Goal: Information Seeking & Learning: Compare options

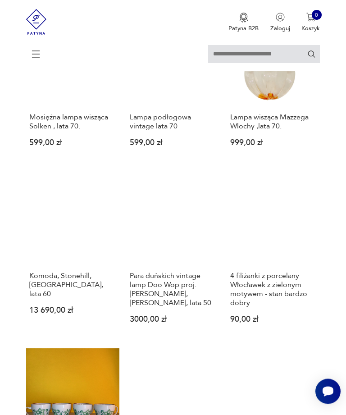
scroll to position [773, 0]
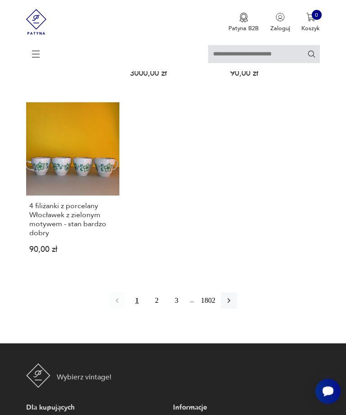
click at [151, 309] on button "2" at bounding box center [157, 301] width 16 height 16
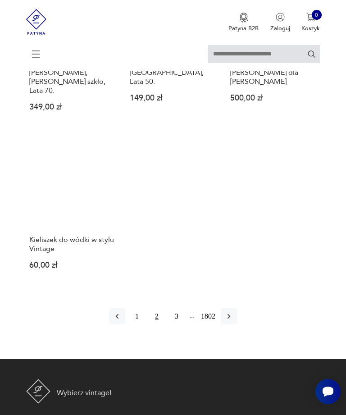
scroll to position [906, 0]
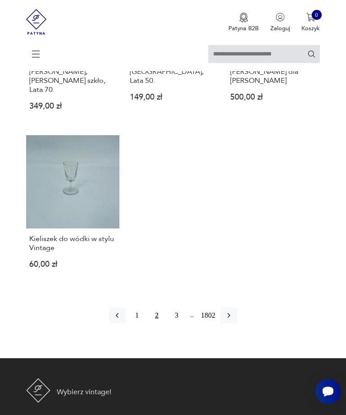
click at [174, 324] on button "3" at bounding box center [177, 316] width 16 height 16
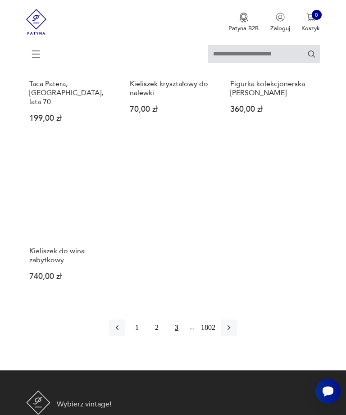
scroll to position [856, 0]
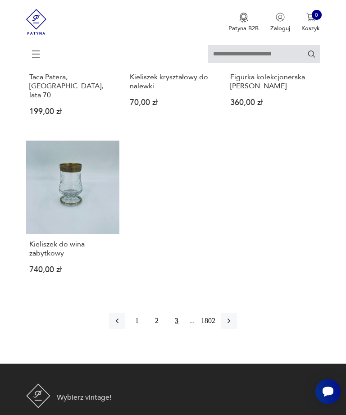
click at [228, 329] on button "button" at bounding box center [229, 321] width 16 height 16
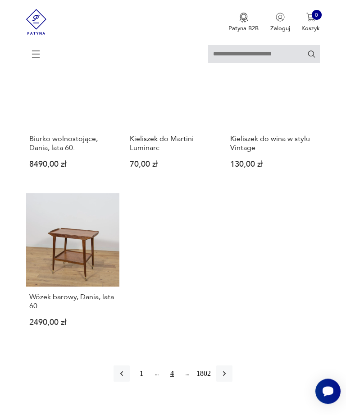
scroll to position [1037, 0]
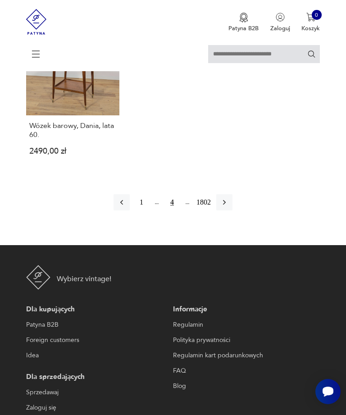
click at [233, 203] on button "button" at bounding box center [224, 202] width 16 height 16
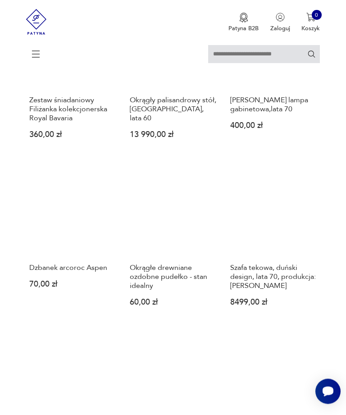
scroll to position [701, 0]
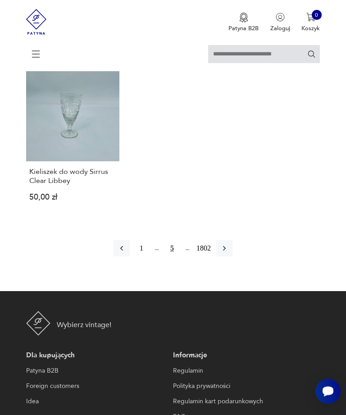
click at [226, 252] on icon "button" at bounding box center [224, 249] width 3 height 5
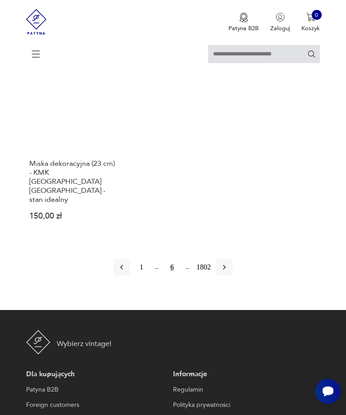
scroll to position [980, 0]
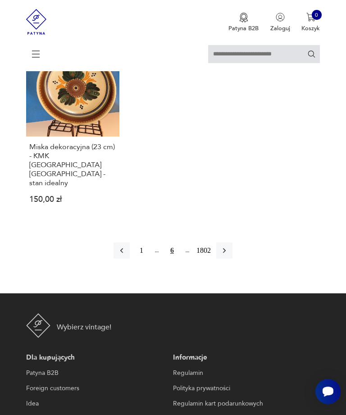
click at [229, 255] on icon "button" at bounding box center [224, 250] width 9 height 9
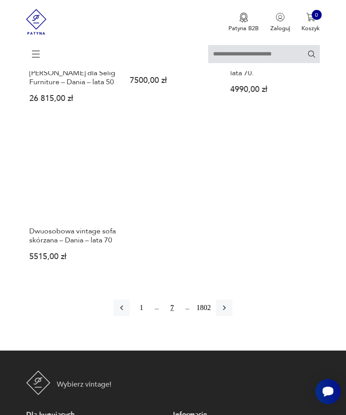
scroll to position [993, 0]
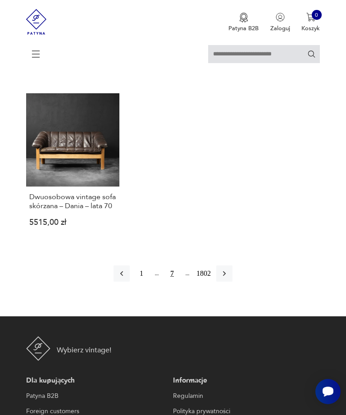
click at [229, 278] on icon "button" at bounding box center [224, 273] width 9 height 9
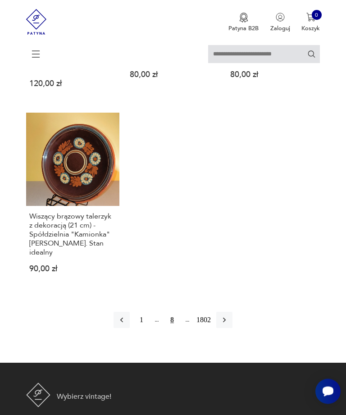
scroll to position [1076, 0]
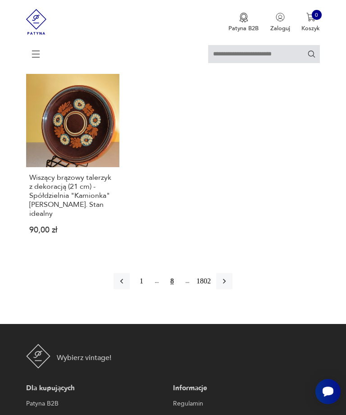
click at [233, 290] on button "button" at bounding box center [224, 281] width 16 height 16
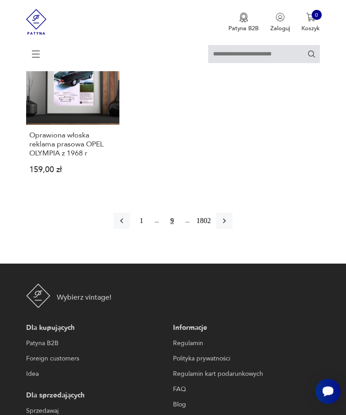
scroll to position [1080, 0]
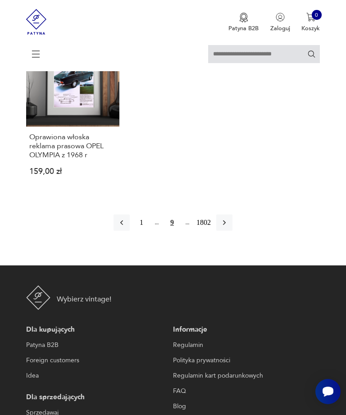
click at [229, 227] on icon "button" at bounding box center [224, 222] width 9 height 9
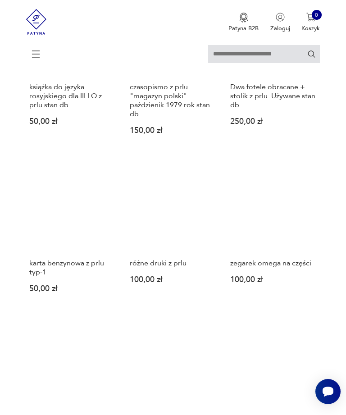
scroll to position [566, 0]
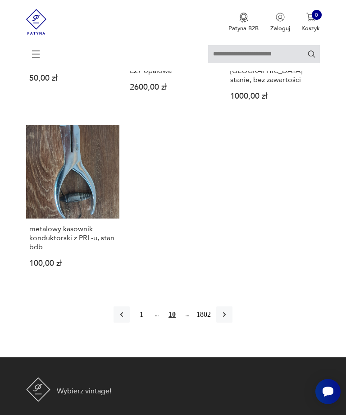
click at [233, 323] on button "button" at bounding box center [224, 315] width 16 height 16
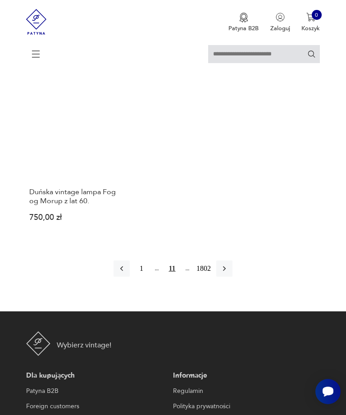
scroll to position [1018, 0]
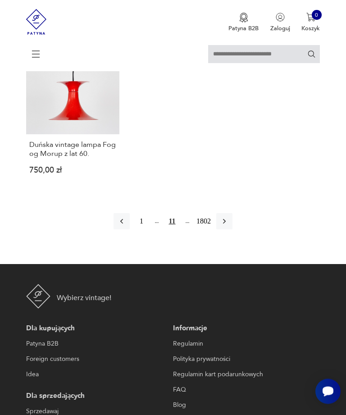
click at [228, 226] on icon "button" at bounding box center [224, 221] width 9 height 9
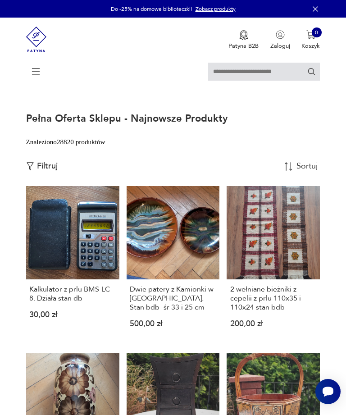
click at [33, 80] on icon at bounding box center [36, 72] width 32 height 32
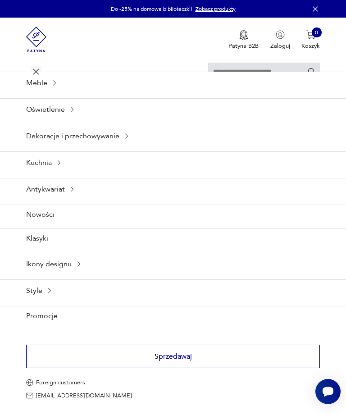
click at [41, 94] on div "Meble" at bounding box center [173, 83] width 346 height 22
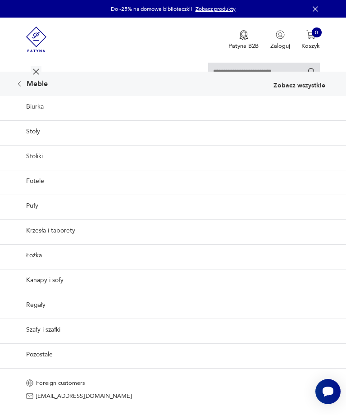
click at [244, 72] on input "text" at bounding box center [264, 72] width 112 height 18
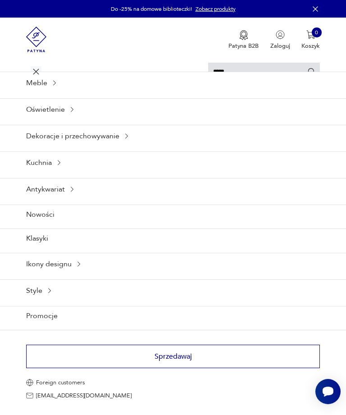
type input "*****"
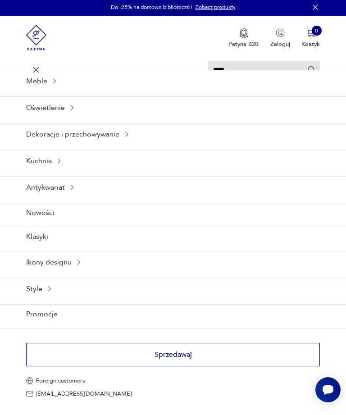
click at [313, 67] on icon "Szukaj" at bounding box center [312, 71] width 9 height 9
click at [315, 73] on icon "Szukaj" at bounding box center [312, 69] width 9 height 9
click at [36, 69] on icon at bounding box center [36, 70] width 32 height 32
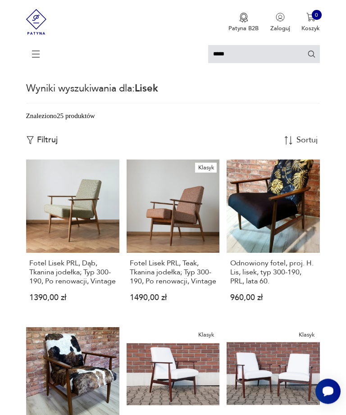
scroll to position [18, 0]
click at [80, 219] on link "Fotel Lisek PRL, Dąb, Tkanina jodełka; Typ 300-190, Po renowacji, Vintage 1390,…" at bounding box center [72, 238] width 93 height 156
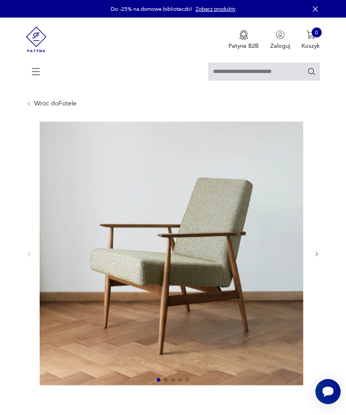
click at [319, 258] on icon "button" at bounding box center [317, 254] width 7 height 7
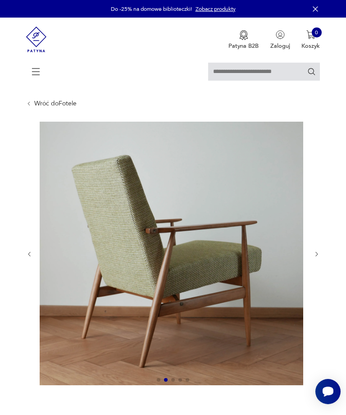
click at [318, 258] on icon "button" at bounding box center [317, 254] width 7 height 7
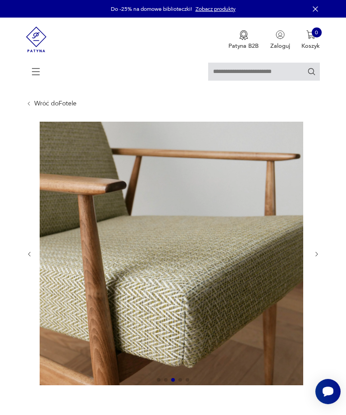
click at [320, 258] on icon "button" at bounding box center [317, 254] width 7 height 7
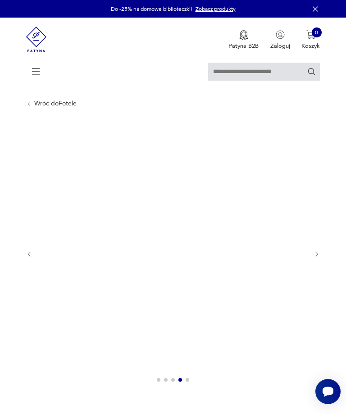
click at [320, 258] on icon "button" at bounding box center [317, 254] width 7 height 7
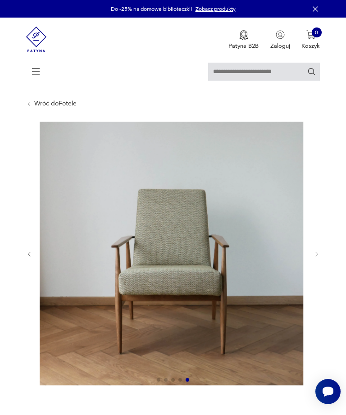
click at [319, 267] on div at bounding box center [173, 254] width 294 height 265
click at [316, 268] on div at bounding box center [173, 254] width 294 height 265
click at [317, 267] on div at bounding box center [173, 254] width 294 height 265
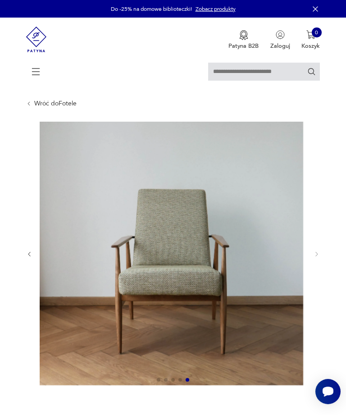
click at [30, 258] on icon "button" at bounding box center [29, 254] width 7 height 7
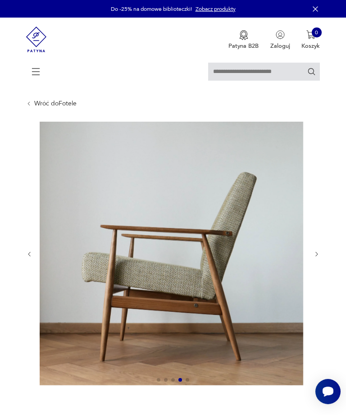
click at [30, 258] on icon "button" at bounding box center [29, 254] width 7 height 7
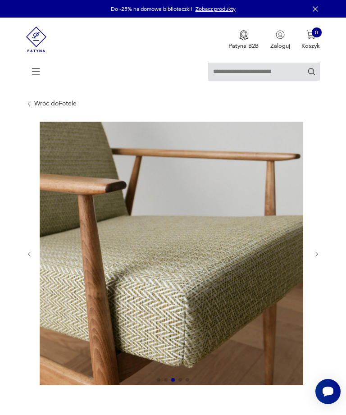
click at [28, 258] on icon "button" at bounding box center [29, 254] width 7 height 7
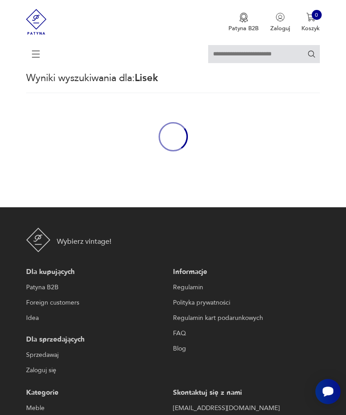
type input "*****"
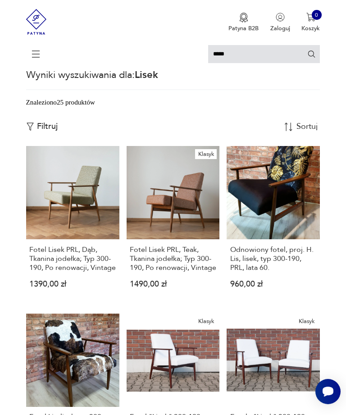
click at [173, 225] on link "Klasyk Fotel Lisek PRL, Teak, Tkanina jodełka; Typ 300-190, Po renowacji, Vinta…" at bounding box center [173, 224] width 93 height 156
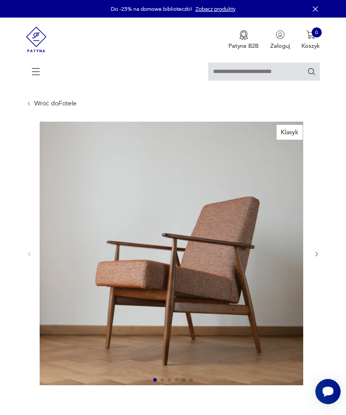
click at [319, 258] on icon "button" at bounding box center [317, 254] width 7 height 7
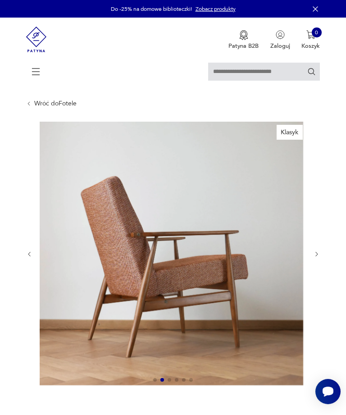
click at [320, 258] on icon "button" at bounding box center [317, 254] width 7 height 7
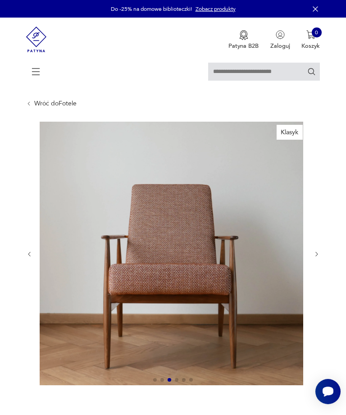
click at [320, 258] on icon "button" at bounding box center [317, 254] width 7 height 7
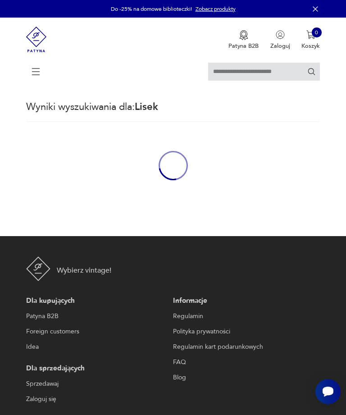
type input "*****"
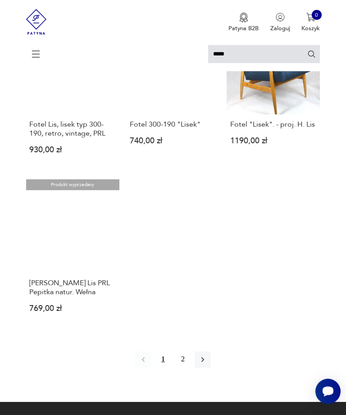
scroll to position [861, 0]
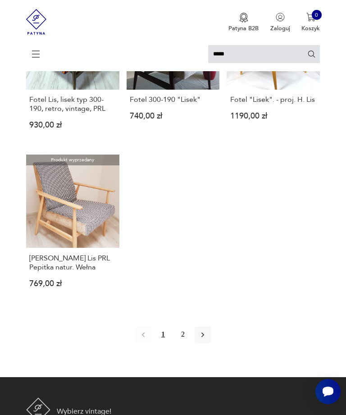
click at [72, 259] on link "Produkt wyprzedany Lisek H. Lis PRL Pepitka natur. Wełna 769,00 zł" at bounding box center [72, 228] width 93 height 147
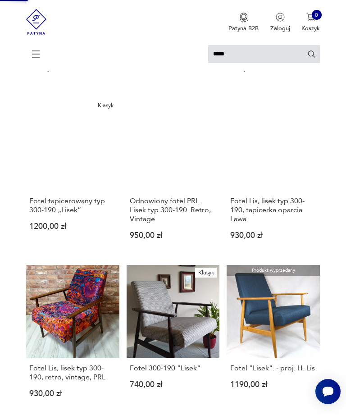
scroll to position [0, 0]
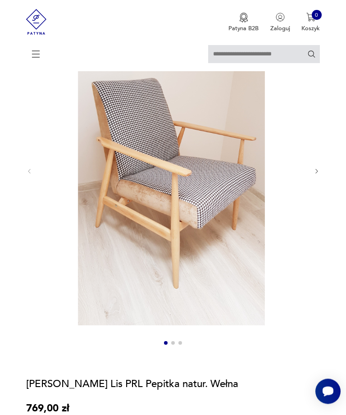
click at [318, 175] on icon "button" at bounding box center [317, 172] width 7 height 7
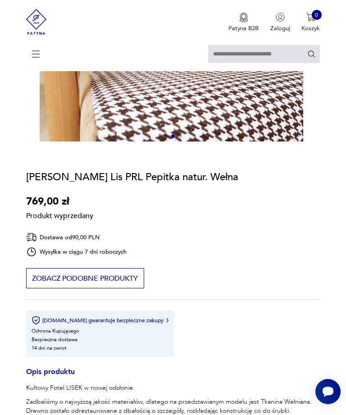
click at [328, 184] on section "Produkt wyprzedany Opis produktu Kultowy Fotel LISEK w nowej odsłonie. Zadbaliś…" at bounding box center [173, 333] width 346 height 681
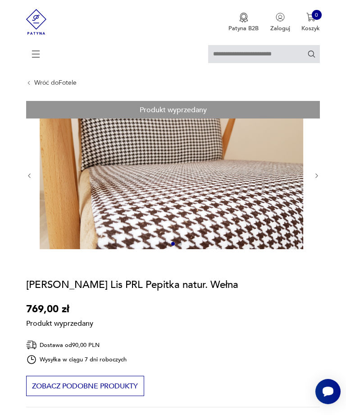
scroll to position [19, 0]
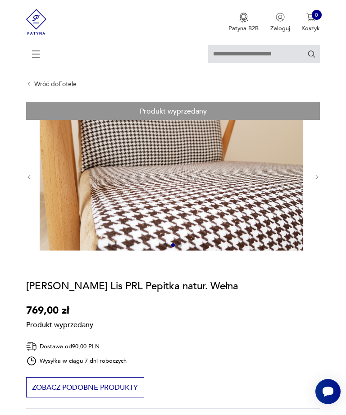
click at [319, 181] on icon "button" at bounding box center [317, 177] width 7 height 7
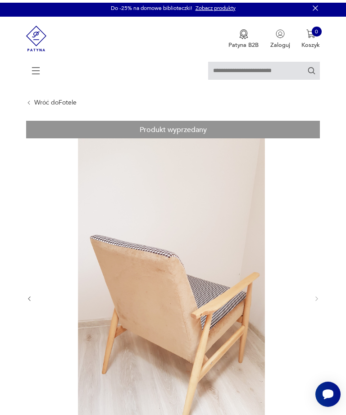
scroll to position [0, 0]
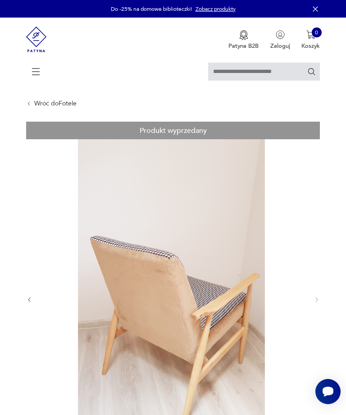
click at [274, 69] on input "text" at bounding box center [264, 72] width 112 height 18
type input "***"
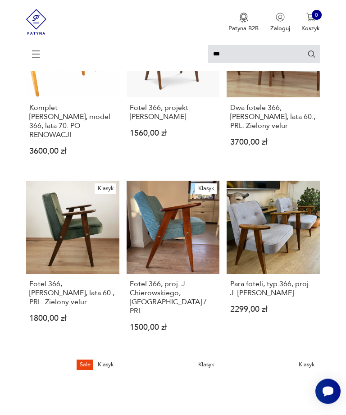
scroll to position [116, 0]
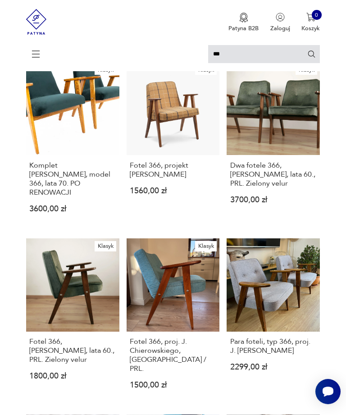
click at [187, 127] on link "Klasyk Fotel 366, projekt Józef Chierowski 1560,00 zł" at bounding box center [173, 144] width 93 height 165
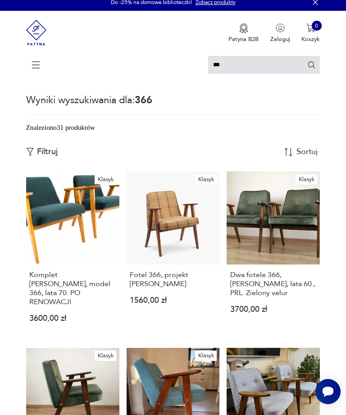
scroll to position [0, 0]
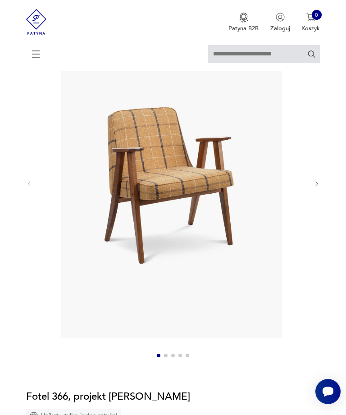
scroll to position [87, 0]
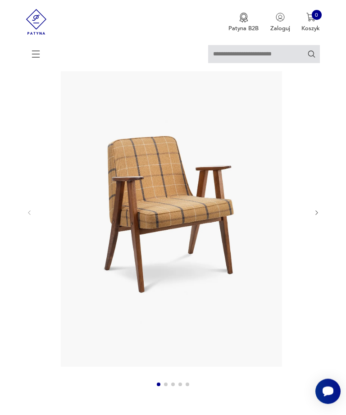
click at [320, 217] on icon "button" at bounding box center [317, 213] width 7 height 7
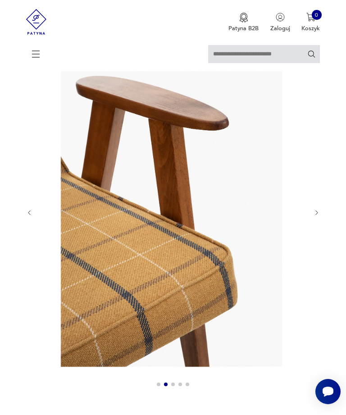
click at [319, 216] on icon "button" at bounding box center [317, 213] width 7 height 7
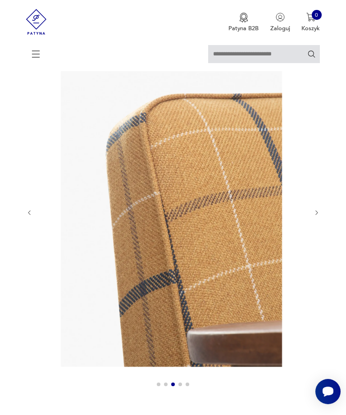
click at [317, 217] on button "button" at bounding box center [317, 213] width 7 height 7
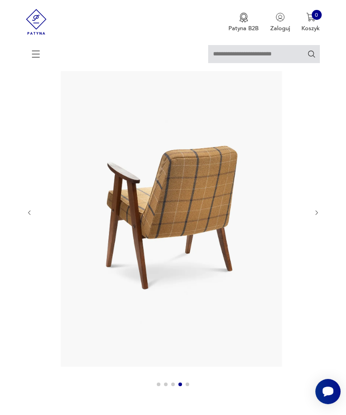
click at [318, 217] on button "button" at bounding box center [317, 213] width 7 height 7
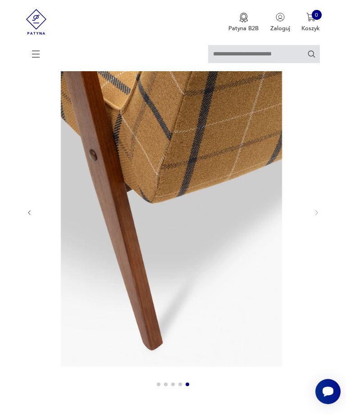
click at [317, 225] on div at bounding box center [173, 213] width 294 height 357
click at [31, 216] on icon "button" at bounding box center [29, 213] width 7 height 7
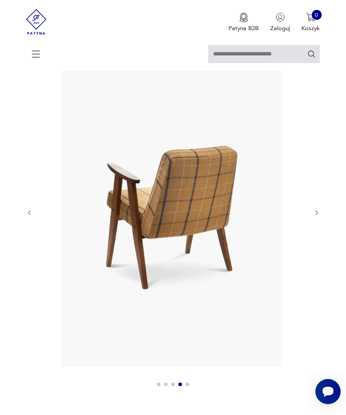
click at [32, 215] on div at bounding box center [173, 213] width 294 height 357
click at [32, 216] on icon "button" at bounding box center [29, 213] width 7 height 7
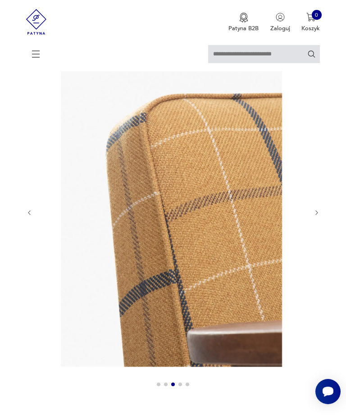
click at [26, 216] on icon "button" at bounding box center [29, 213] width 7 height 7
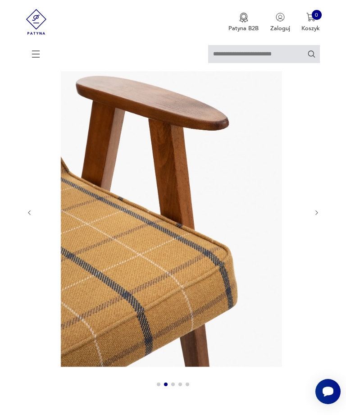
click at [26, 216] on icon "button" at bounding box center [29, 213] width 7 height 7
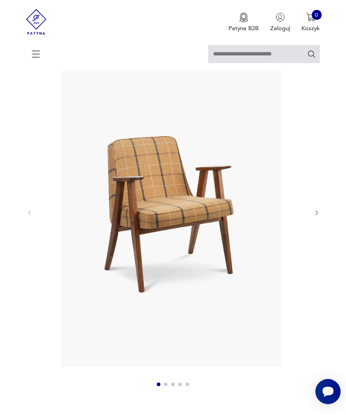
scroll to position [85, 0]
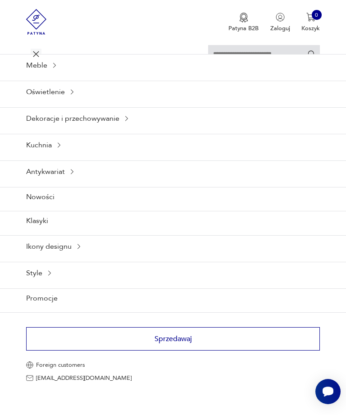
click at [36, 76] on div "Meble" at bounding box center [173, 65] width 346 height 22
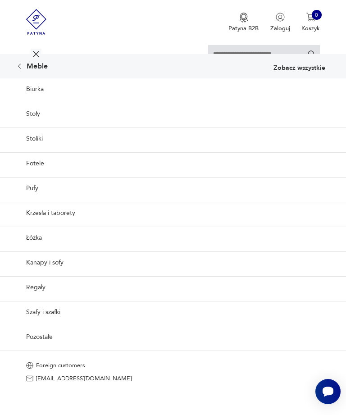
click at [69, 224] on link "Krzesła i taborety" at bounding box center [173, 213] width 346 height 22
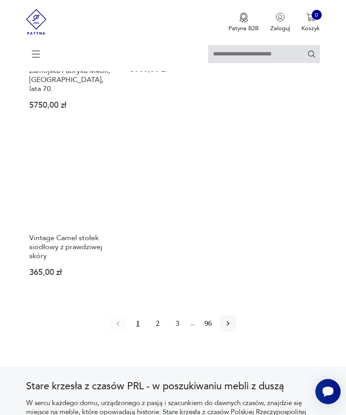
scroll to position [1197, 0]
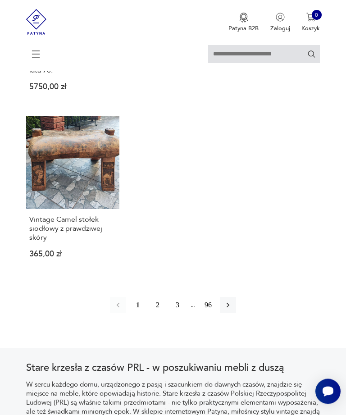
click at [156, 314] on button "2" at bounding box center [158, 306] width 16 height 16
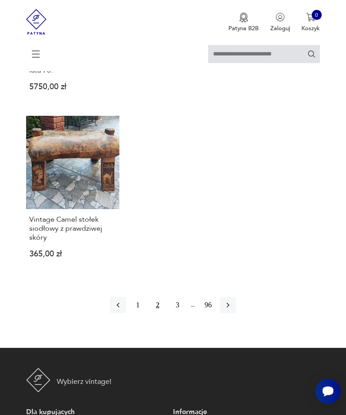
scroll to position [1198, 0]
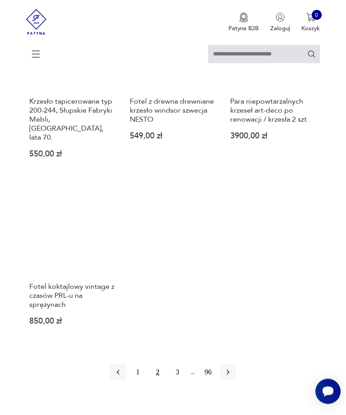
scroll to position [1114, 0]
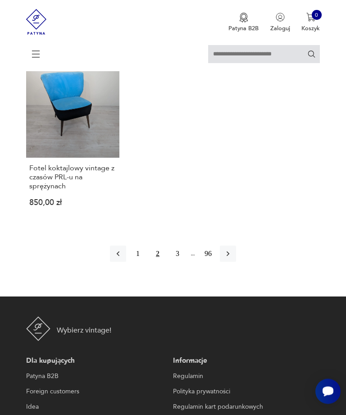
click at [233, 259] on icon "button" at bounding box center [228, 254] width 9 height 9
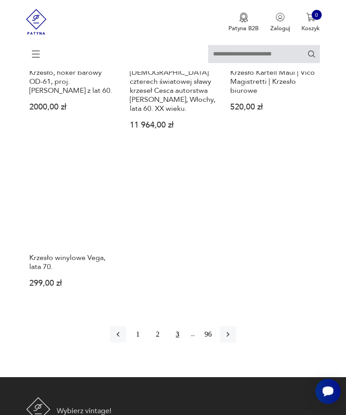
scroll to position [1134, 0]
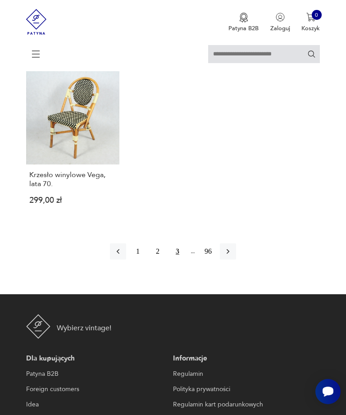
click at [233, 256] on icon "button" at bounding box center [228, 251] width 9 height 9
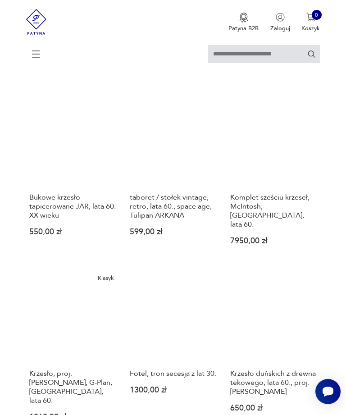
scroll to position [175, 0]
